Goal: Obtain resource: Download file/media

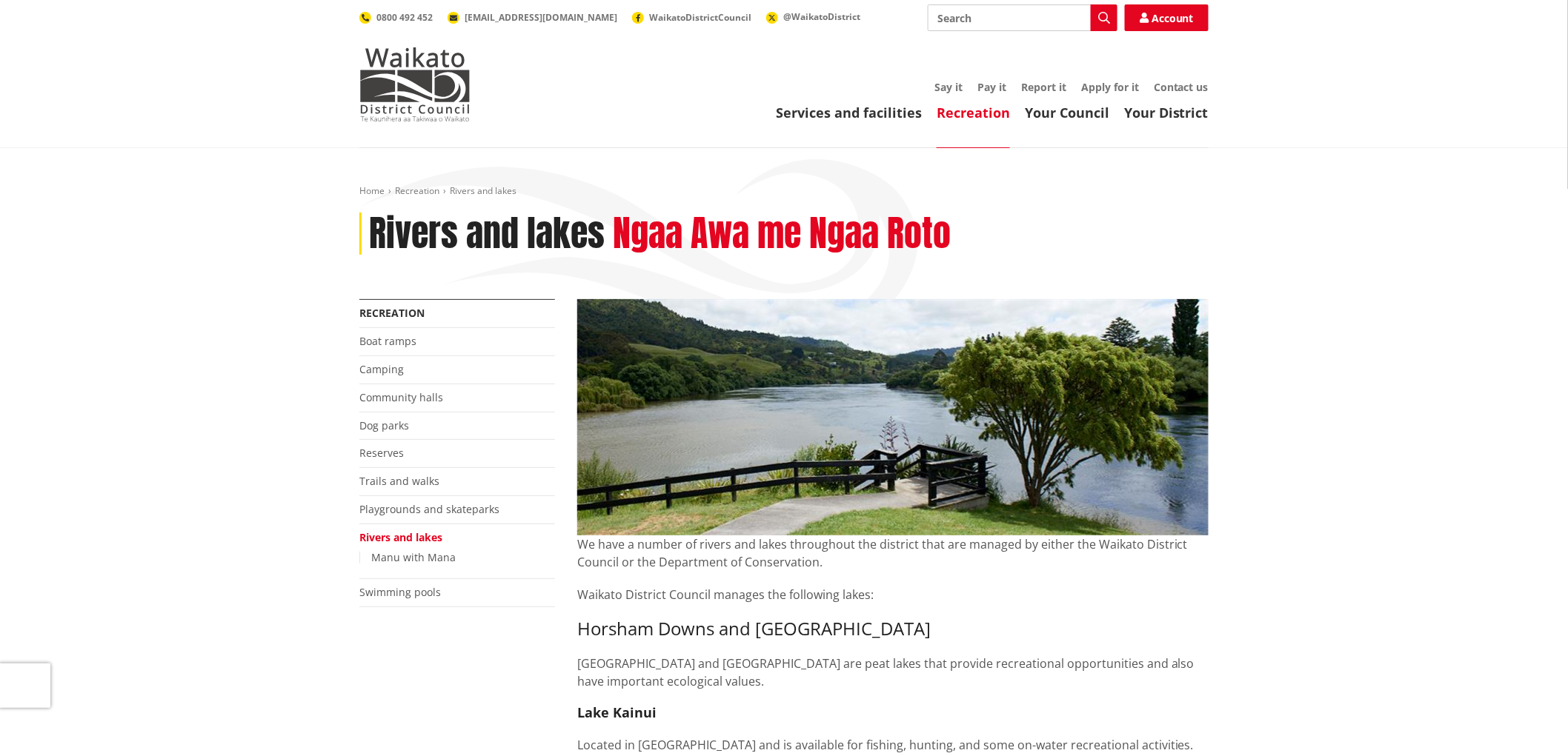
click at [1016, 20] on input "Search" at bounding box center [1023, 18] width 190 height 27
type input "freedom camping info"
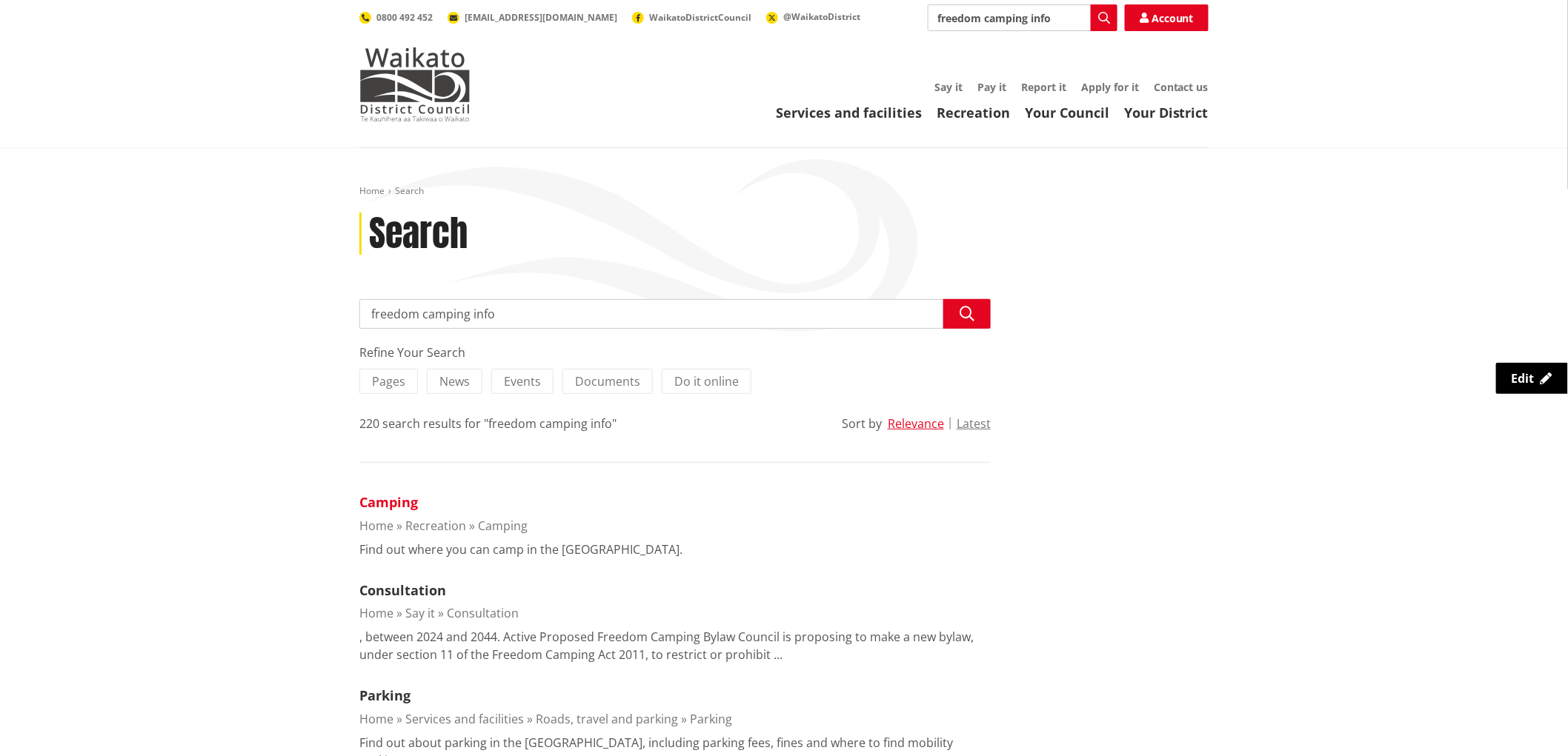
scroll to position [82, 0]
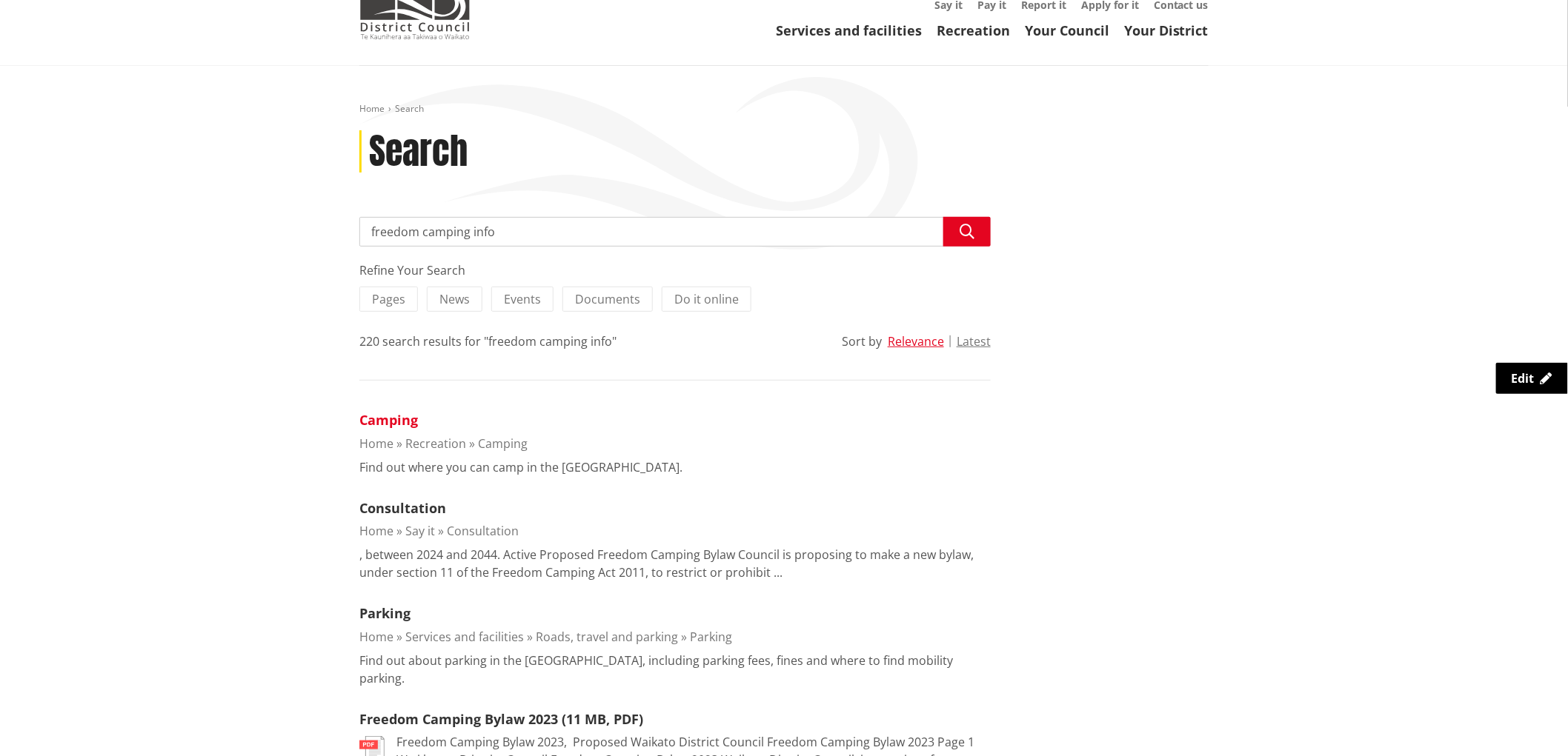
click at [398, 420] on link "Camping" at bounding box center [389, 420] width 59 height 18
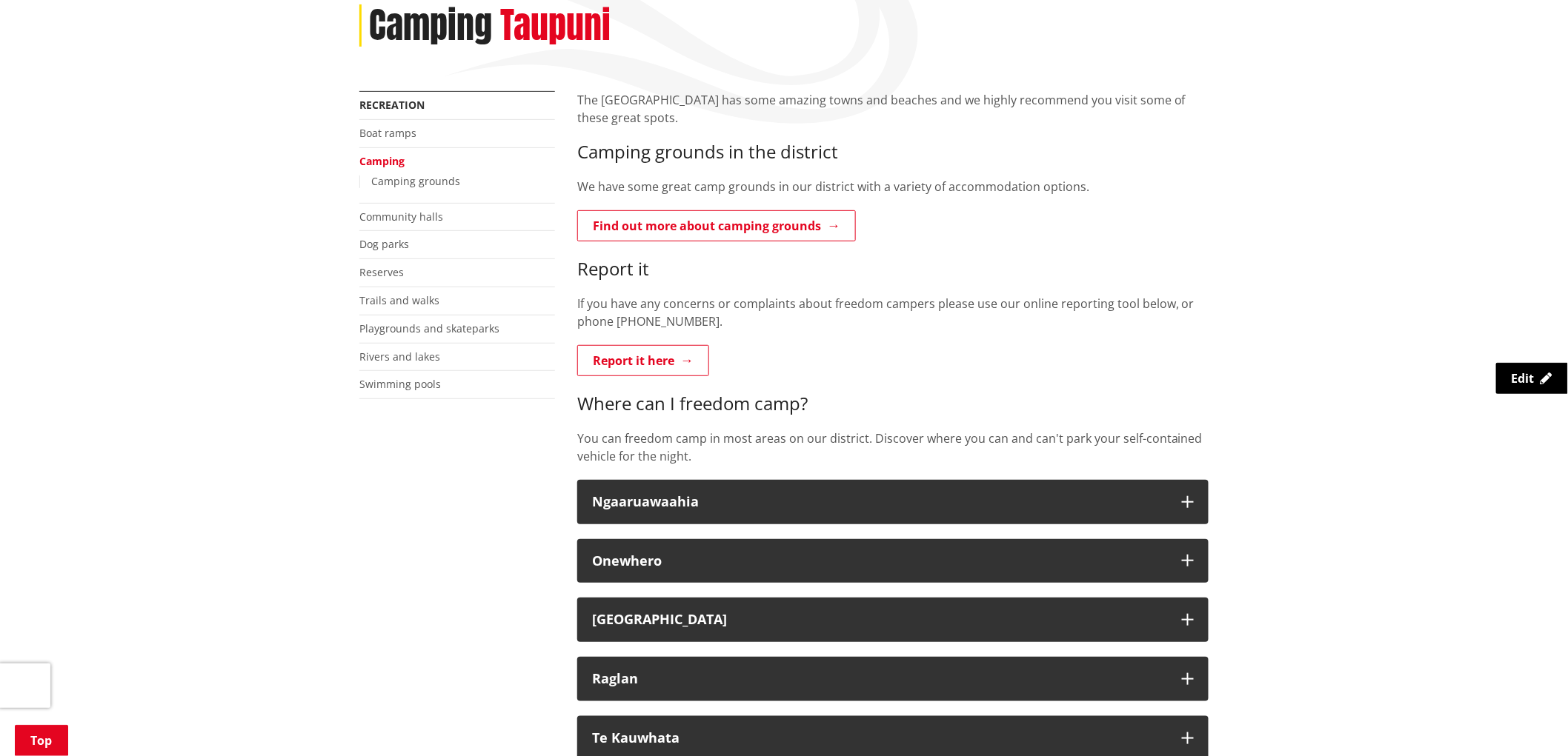
scroll to position [247, 0]
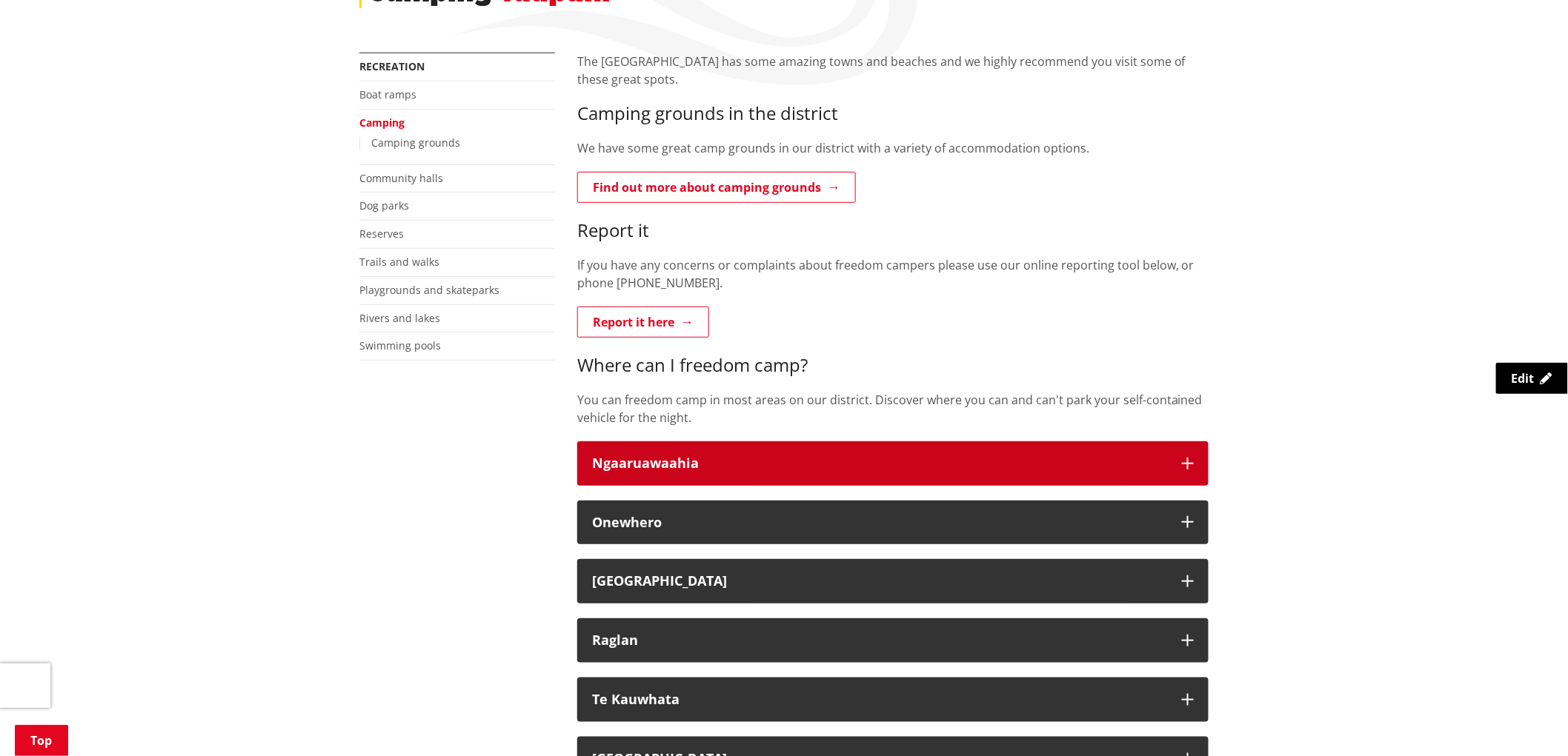
click at [1187, 459] on icon "button" at bounding box center [1187, 463] width 12 height 12
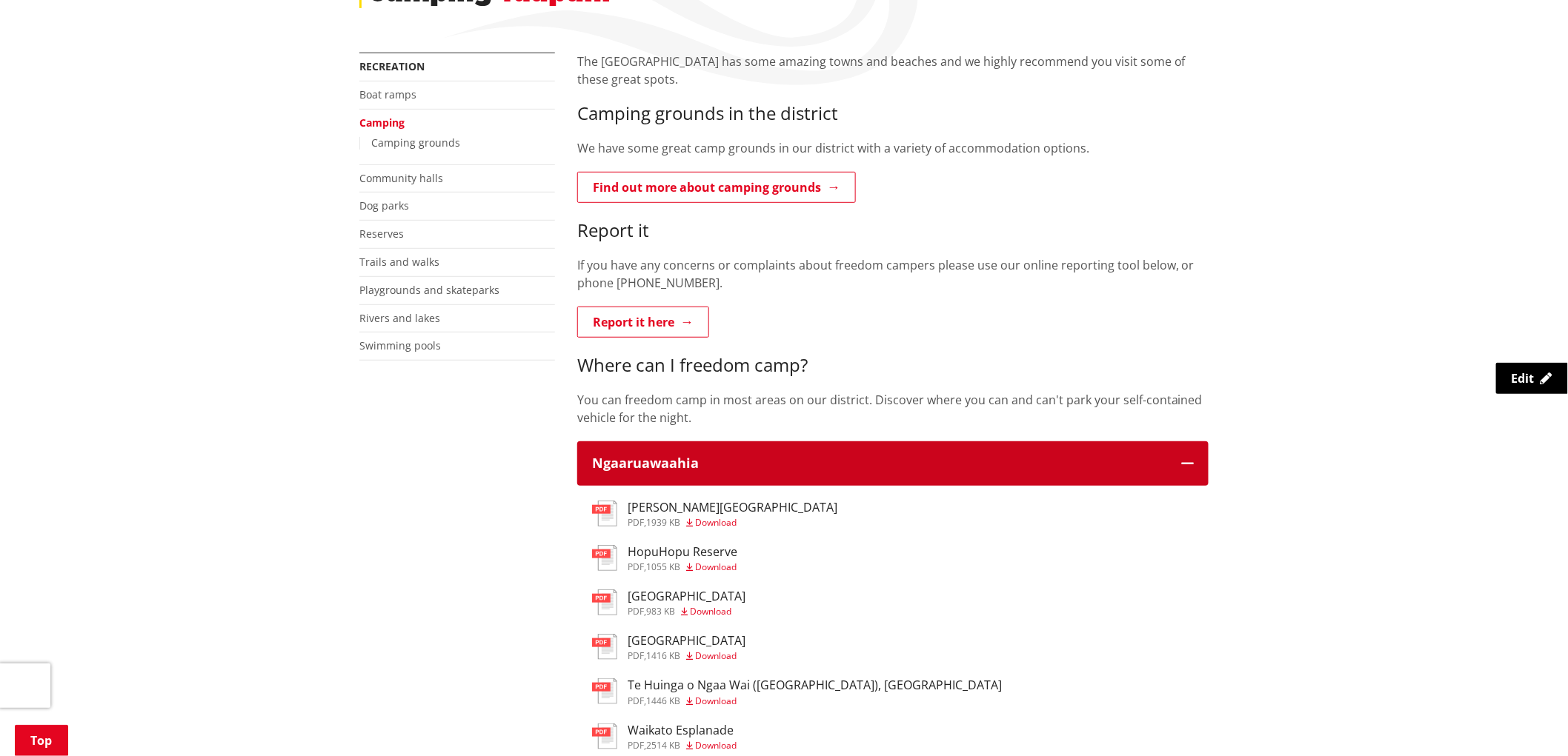
click at [1189, 461] on icon "button" at bounding box center [1187, 463] width 12 height 12
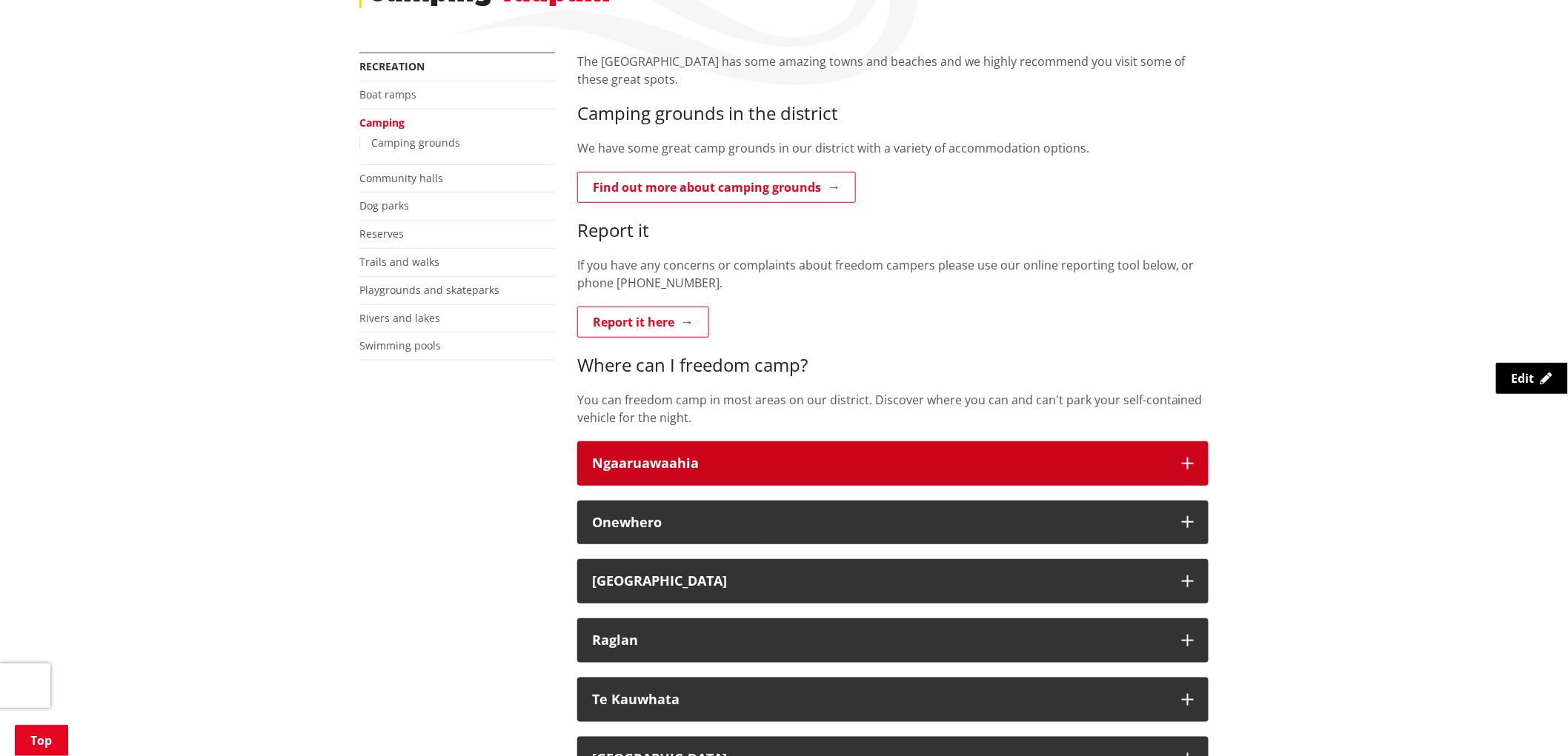
click at [1180, 458] on button "Ngaaruawaahia" at bounding box center [893, 464] width 632 height 45
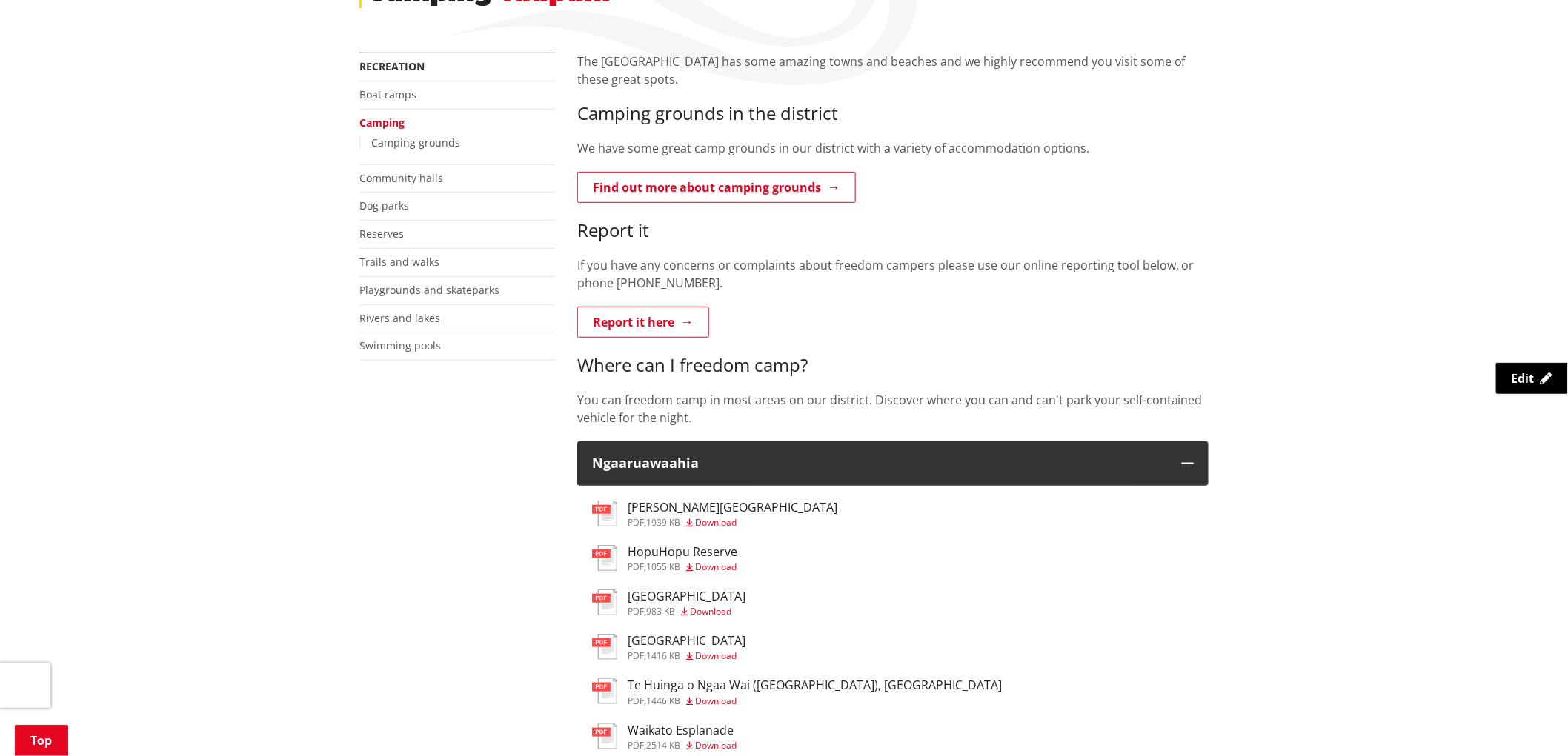
click at [725, 523] on span "Download" at bounding box center [715, 523] width 42 height 13
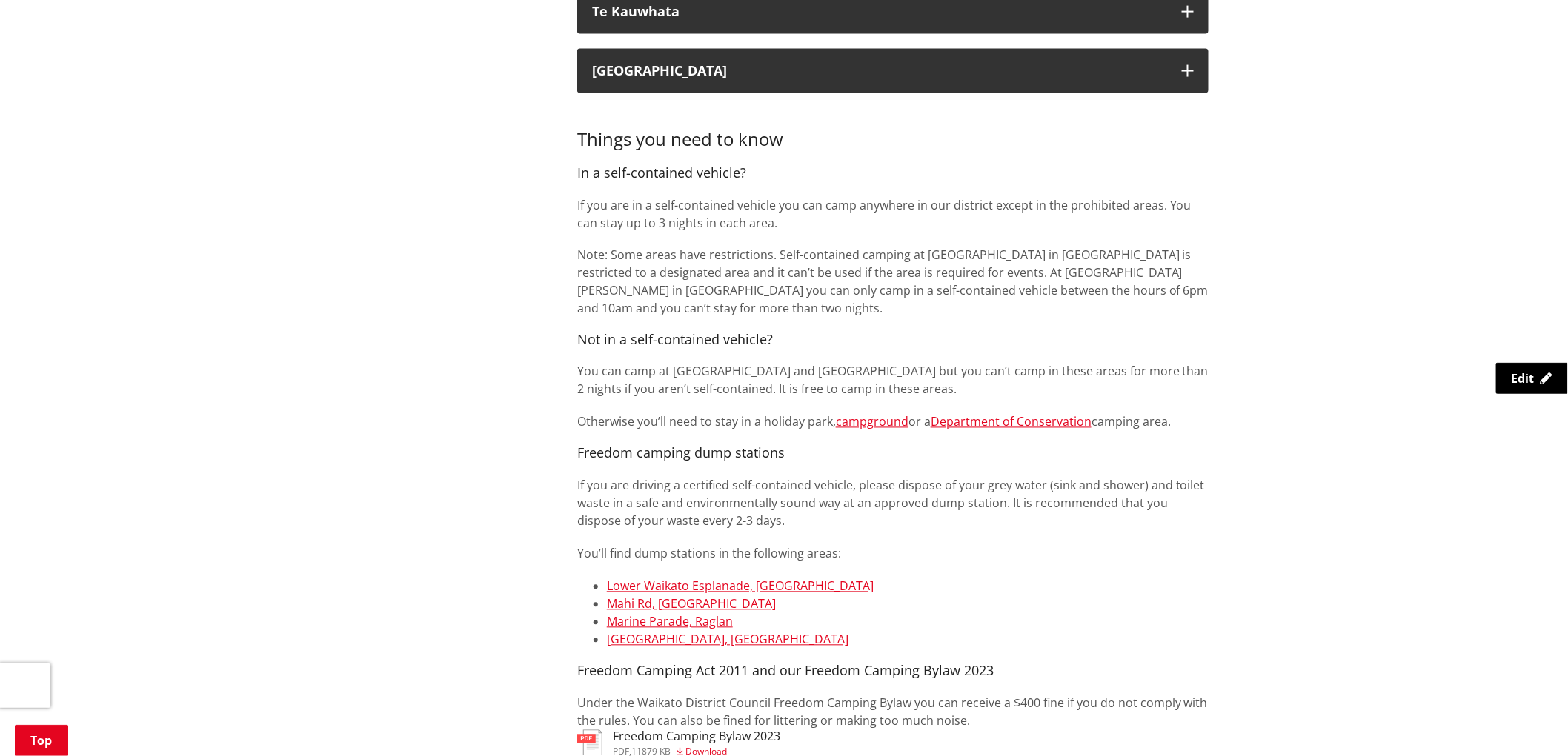
scroll to position [906, 0]
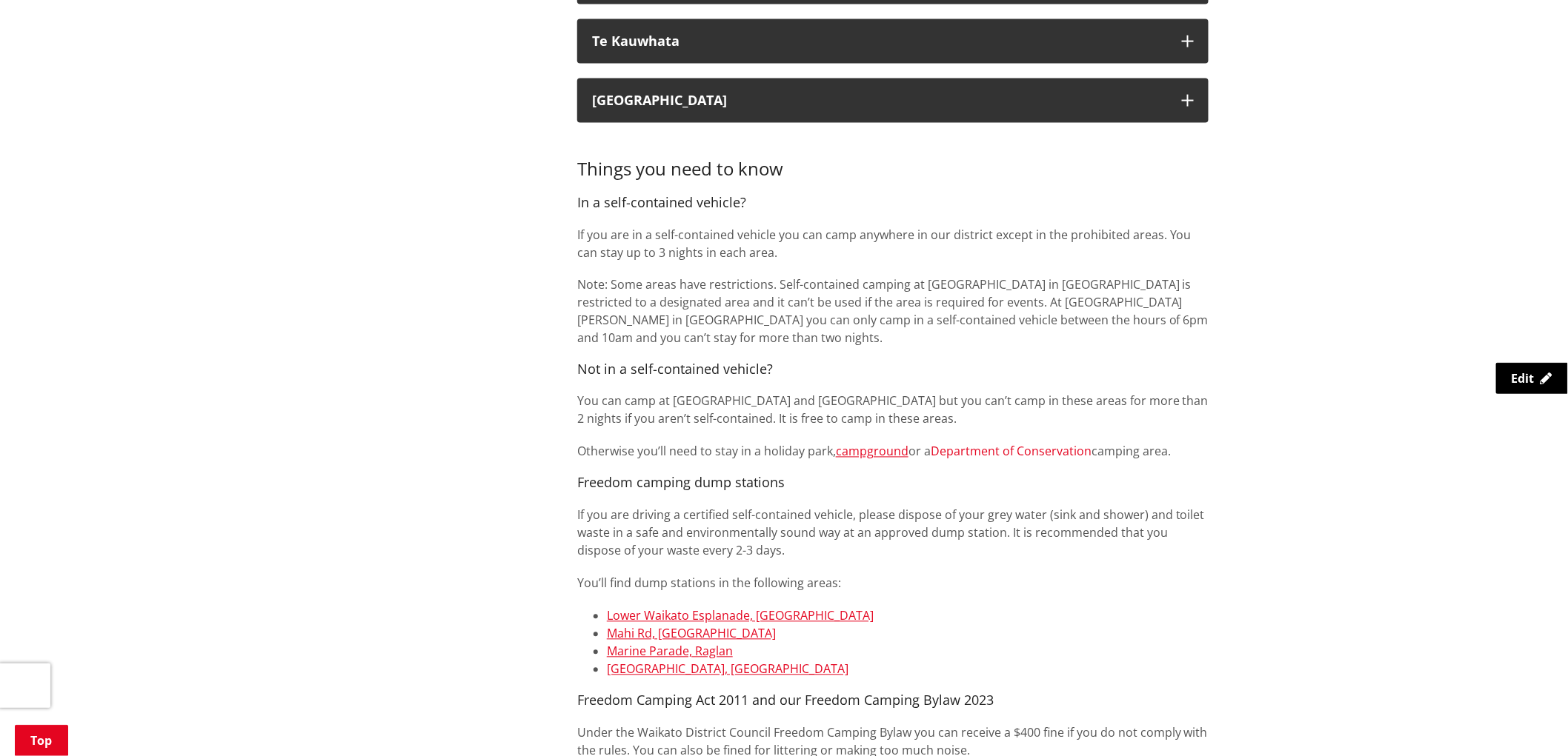
click at [1035, 454] on link "Department of Conservation" at bounding box center [1011, 451] width 161 height 16
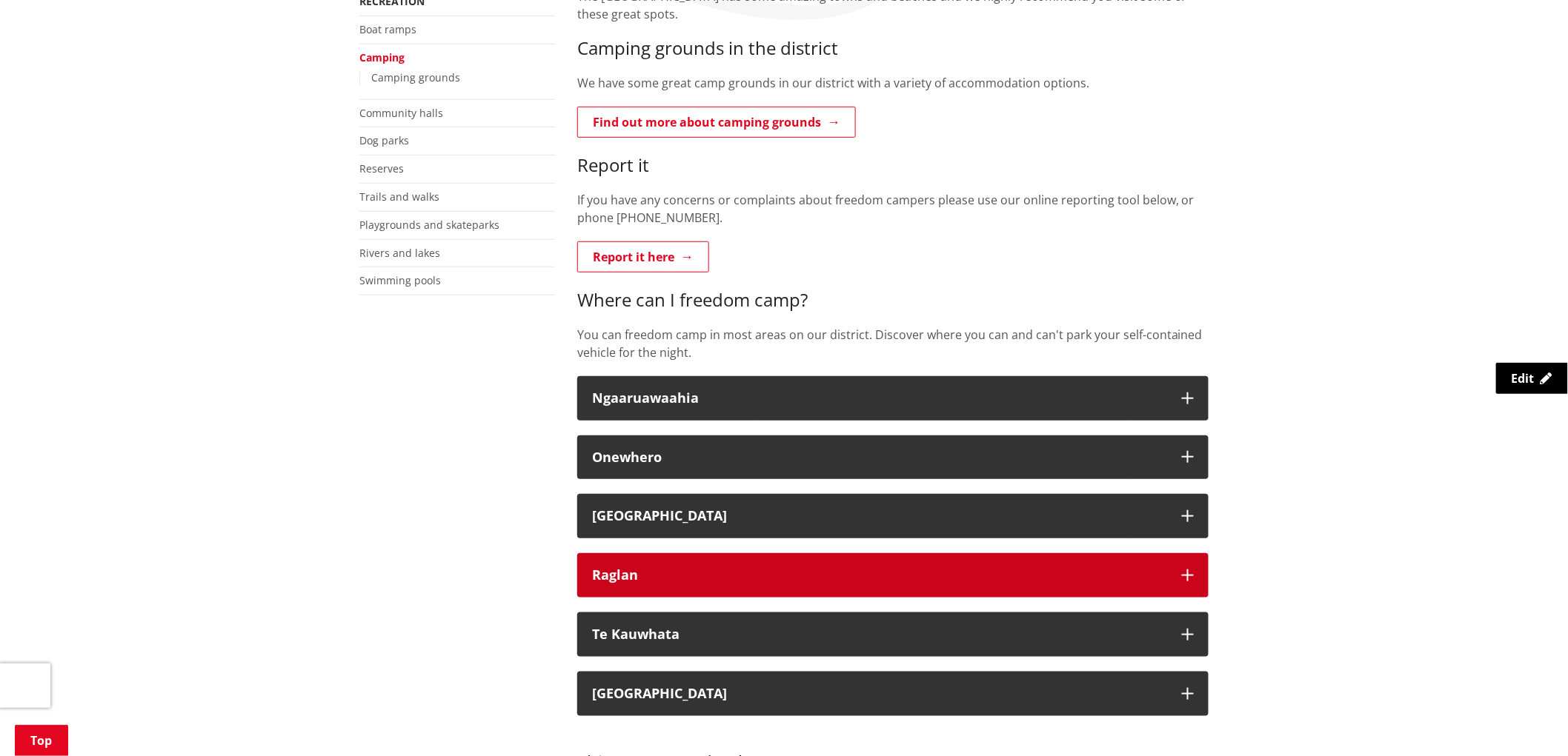
scroll to position [329, 0]
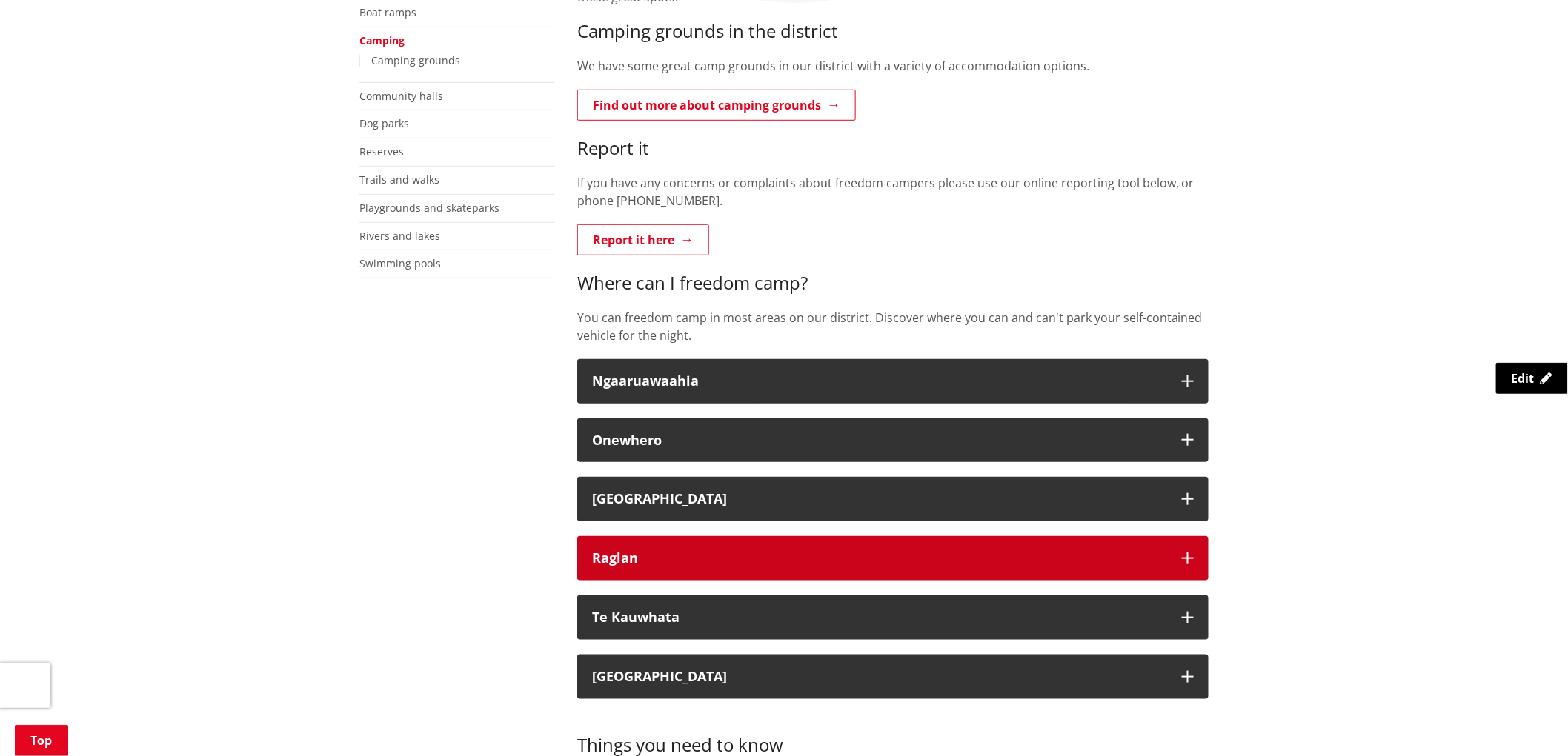
click at [1186, 555] on icon "button" at bounding box center [1187, 558] width 12 height 12
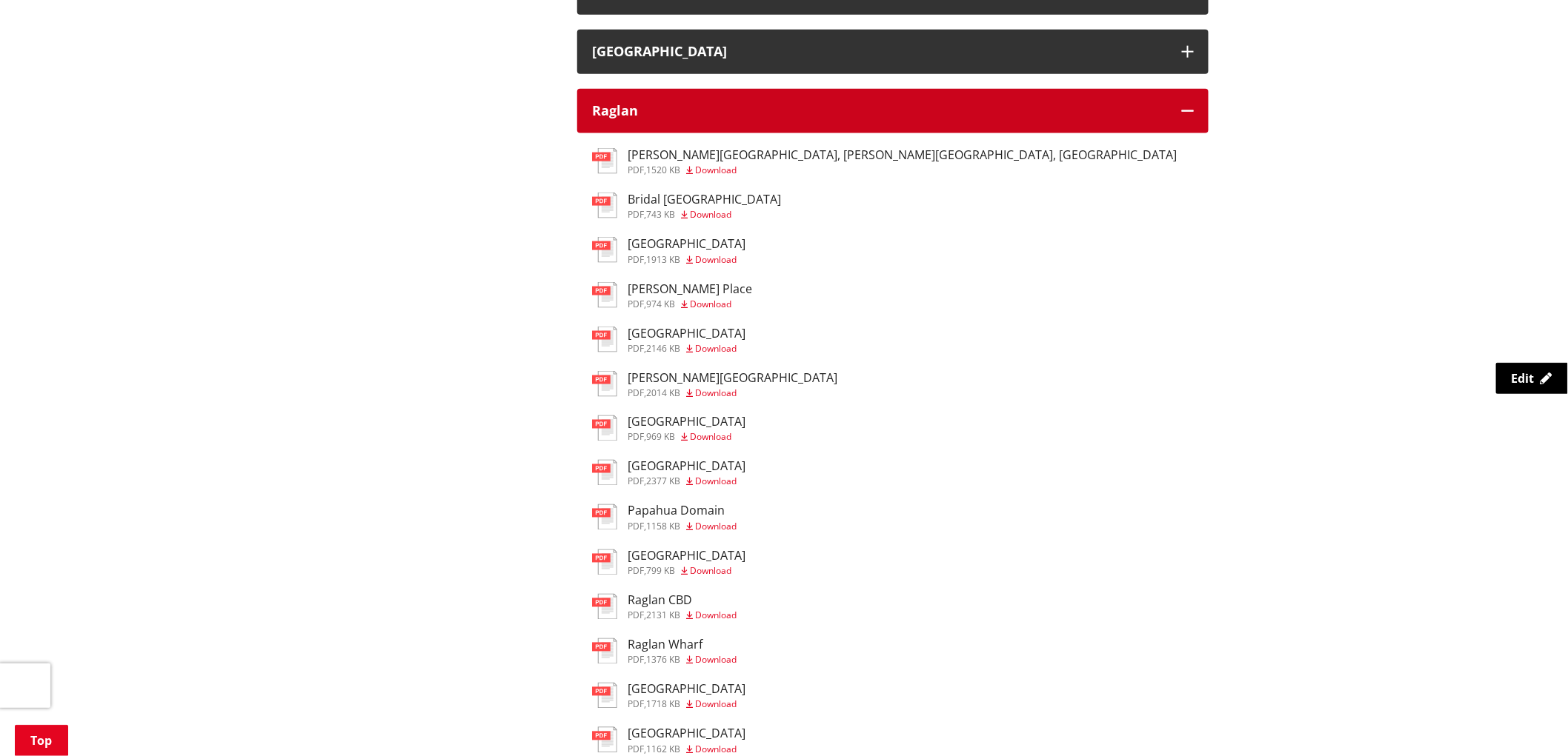
scroll to position [741, 0]
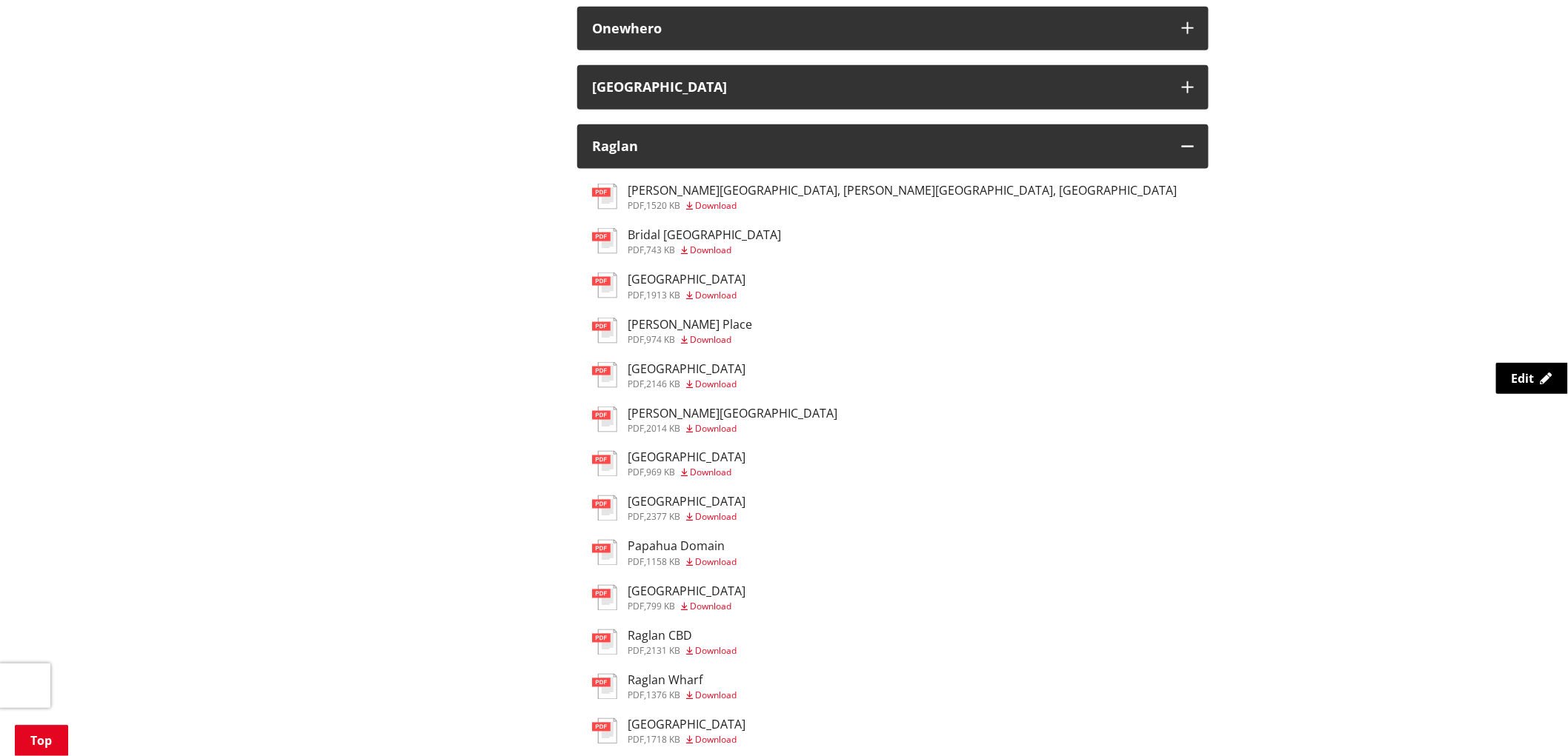
click at [720, 564] on span "Download" at bounding box center [715, 562] width 42 height 13
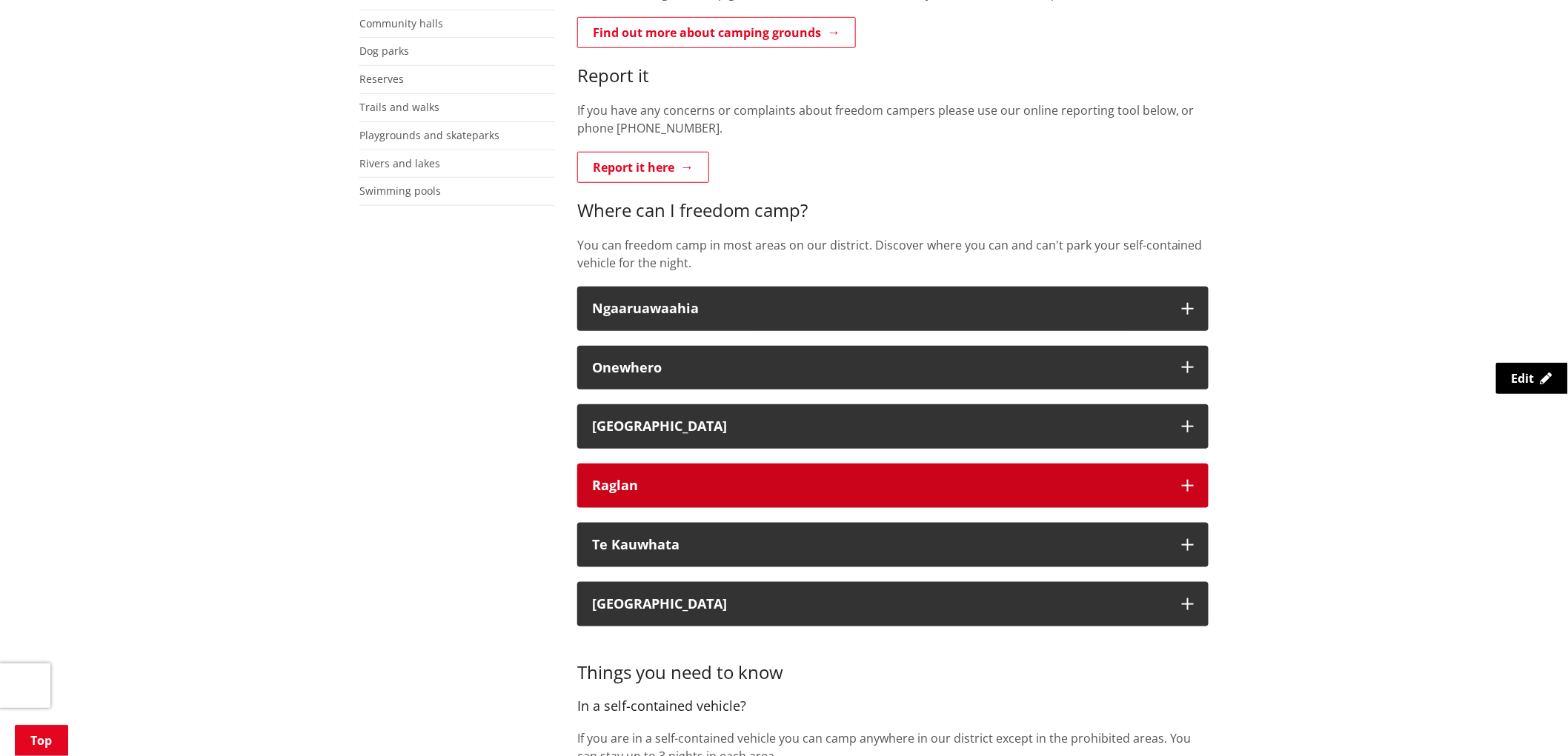
scroll to position [411, 0]
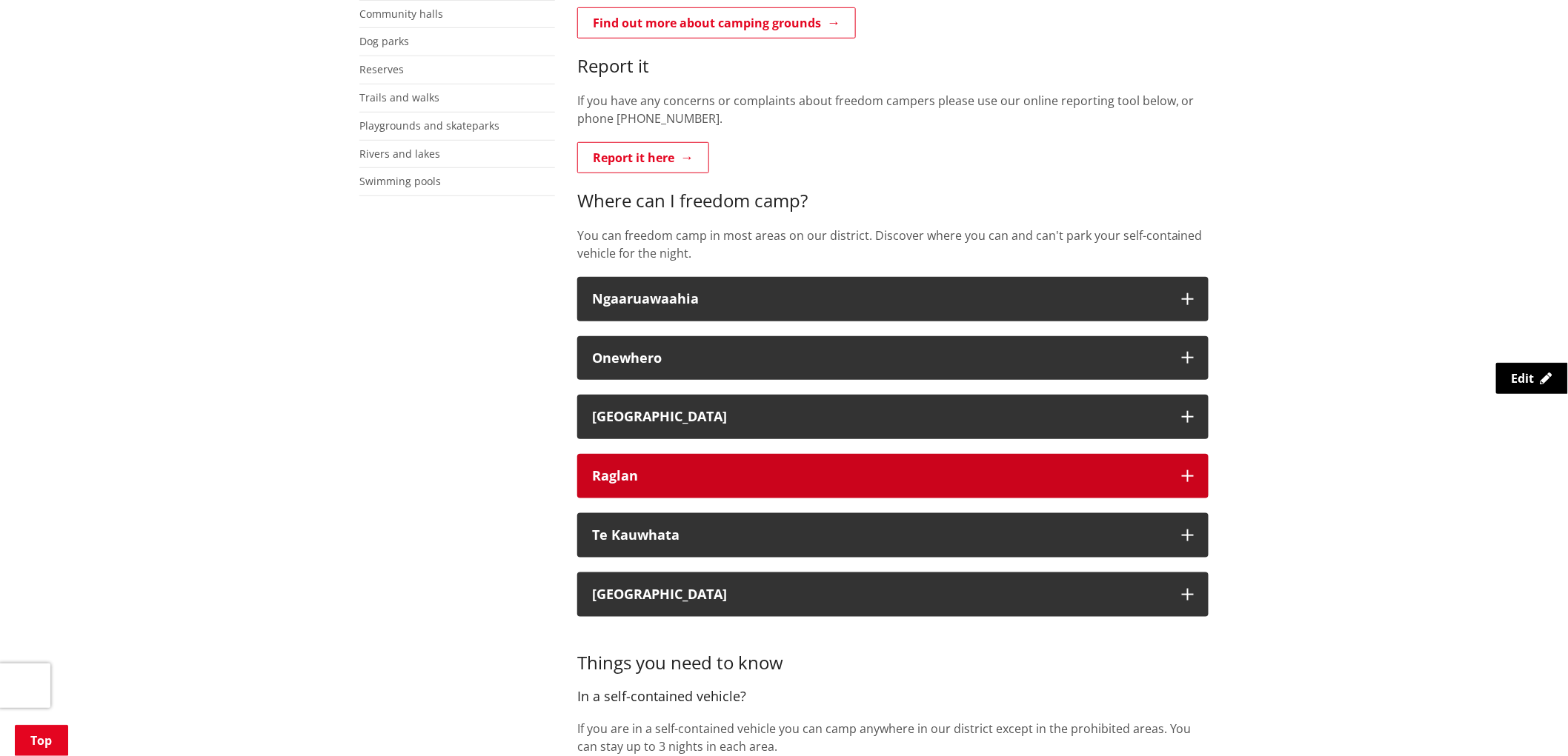
click at [1174, 474] on button "Raglan" at bounding box center [893, 476] width 632 height 45
